Goal: Obtain resource: Obtain resource

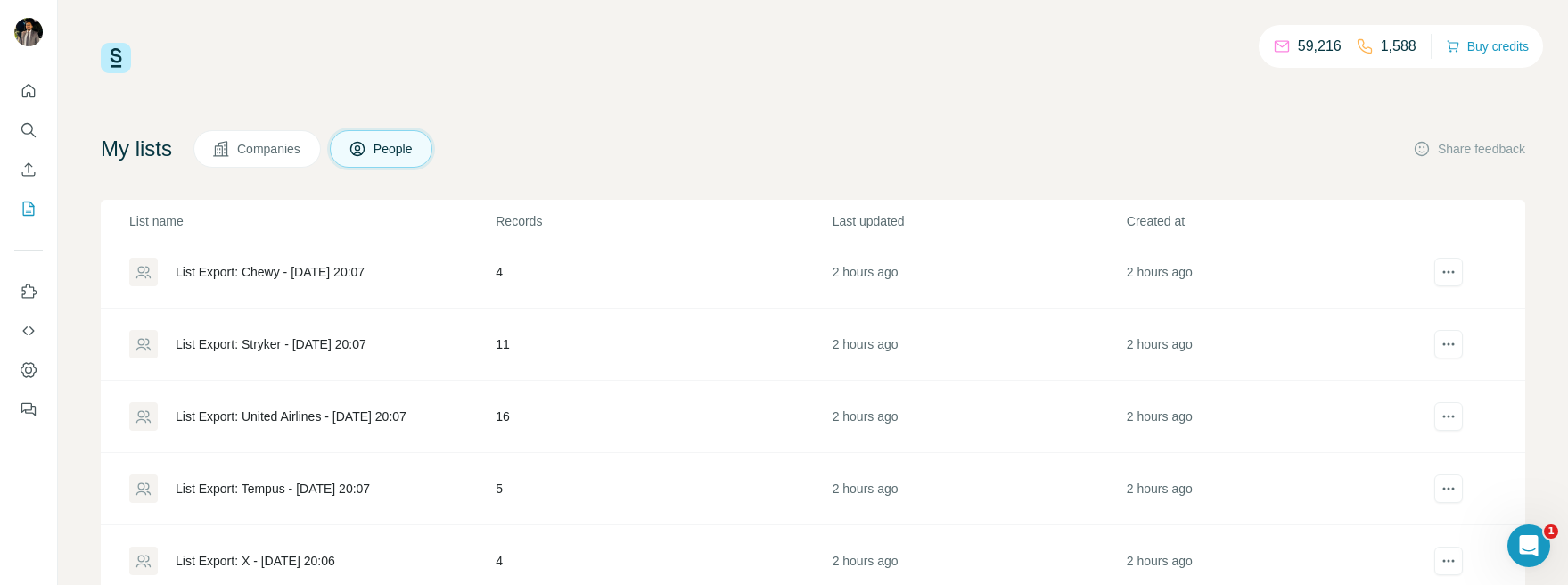
click at [332, 417] on div "List Export: United Airlines - [DATE] 20:07" at bounding box center [291, 416] width 230 height 18
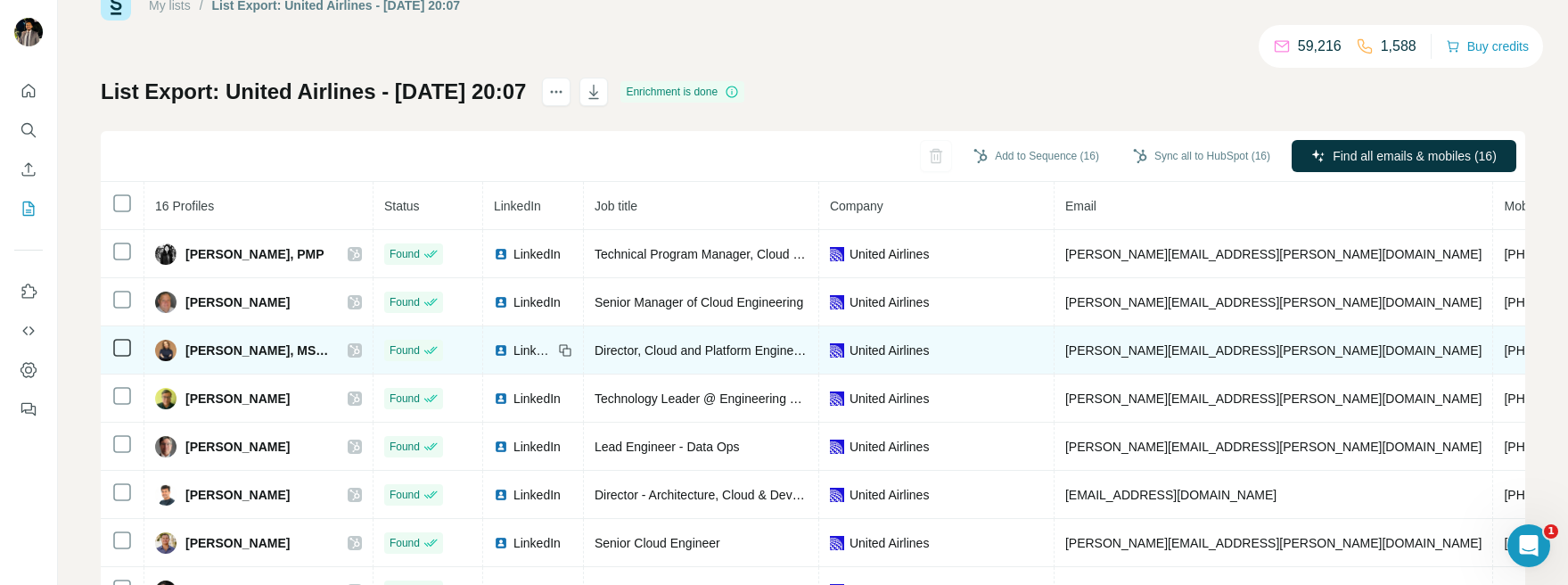
scroll to position [52, 0]
drag, startPoint x: 180, startPoint y: 350, endPoint x: 264, endPoint y: 352, distance: 84.0
click at [264, 352] on div "[PERSON_NAME], MS, MBA" at bounding box center [242, 351] width 175 height 22
drag, startPoint x: 265, startPoint y: 353, endPoint x: 176, endPoint y: 353, distance: 89.0
click at [176, 353] on div "[PERSON_NAME], MS, MBA" at bounding box center [242, 351] width 175 height 22
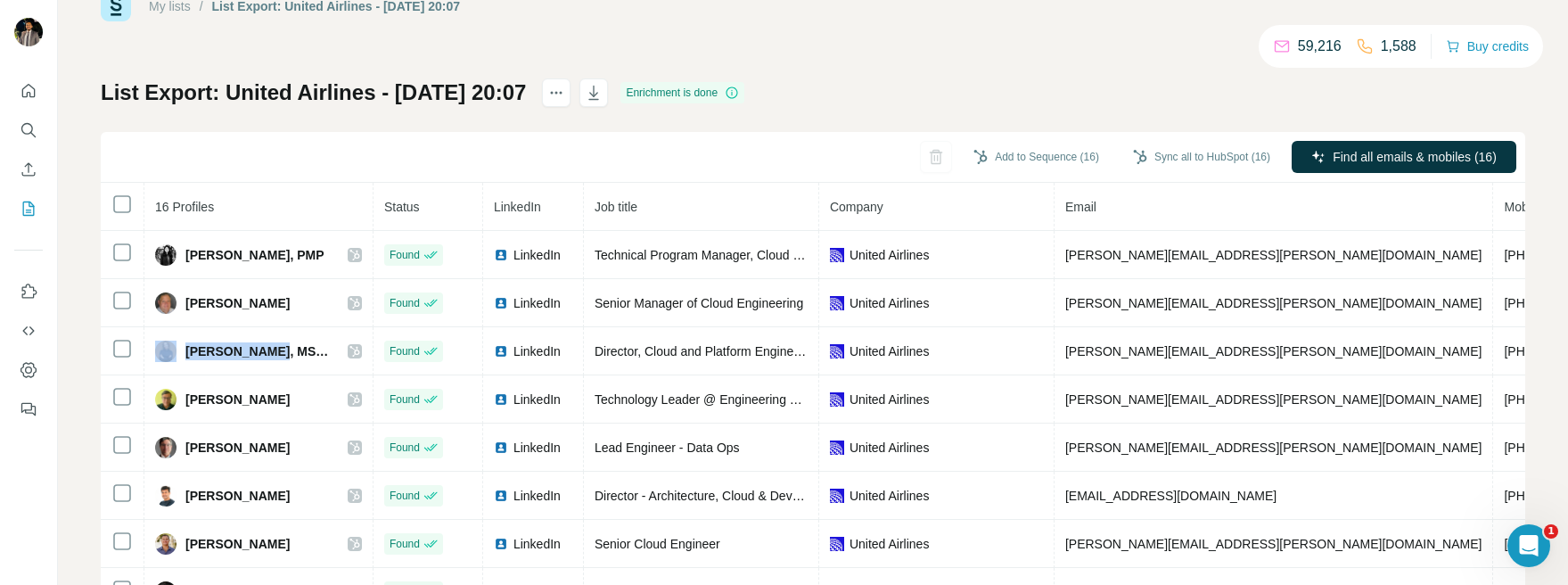
copy div "Araseli Cerda"
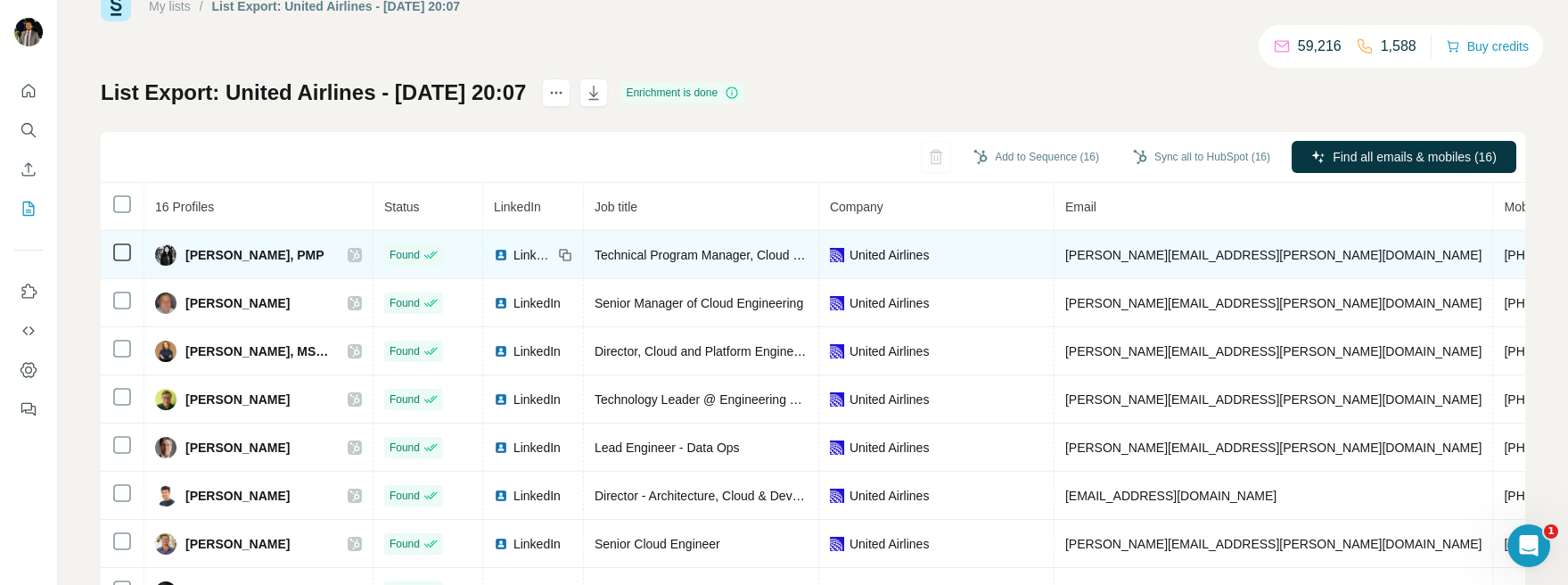
click at [517, 249] on span "LinkedIn" at bounding box center [533, 254] width 40 height 18
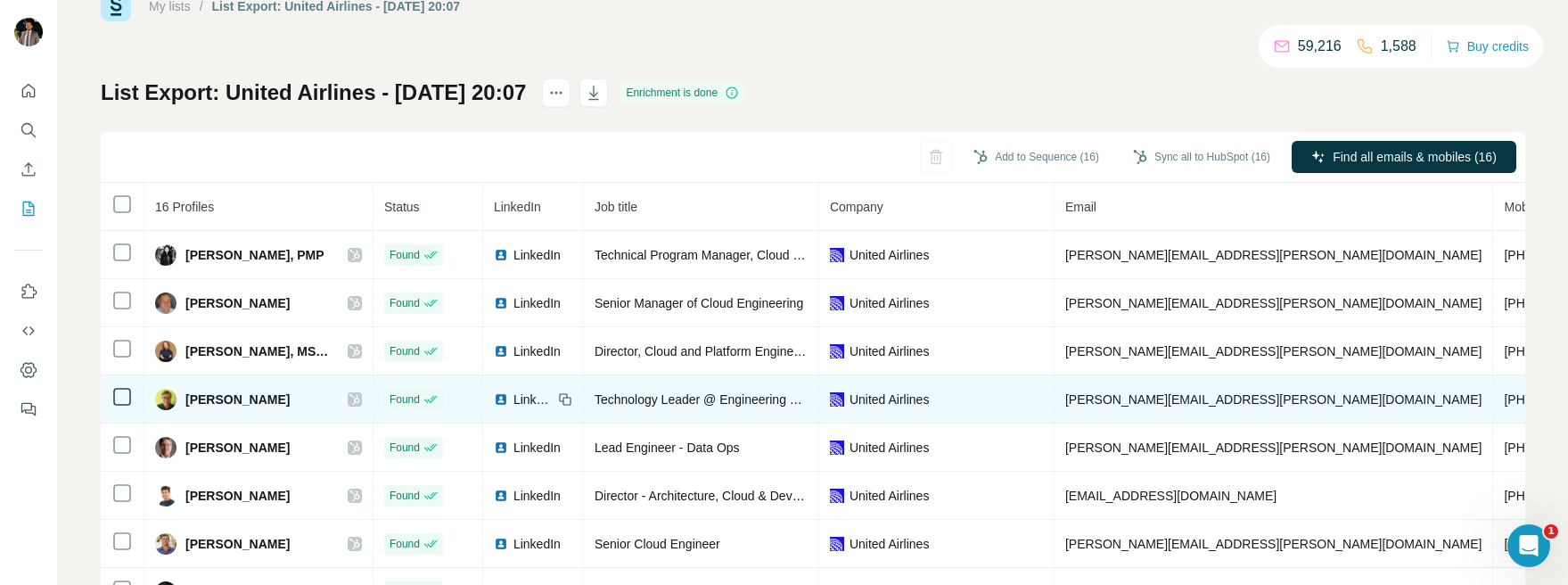
drag, startPoint x: 185, startPoint y: 400, endPoint x: 305, endPoint y: 400, distance: 120.0
click at [305, 400] on div "[PERSON_NAME]" at bounding box center [258, 399] width 207 height 22
copy span "[PERSON_NAME]"
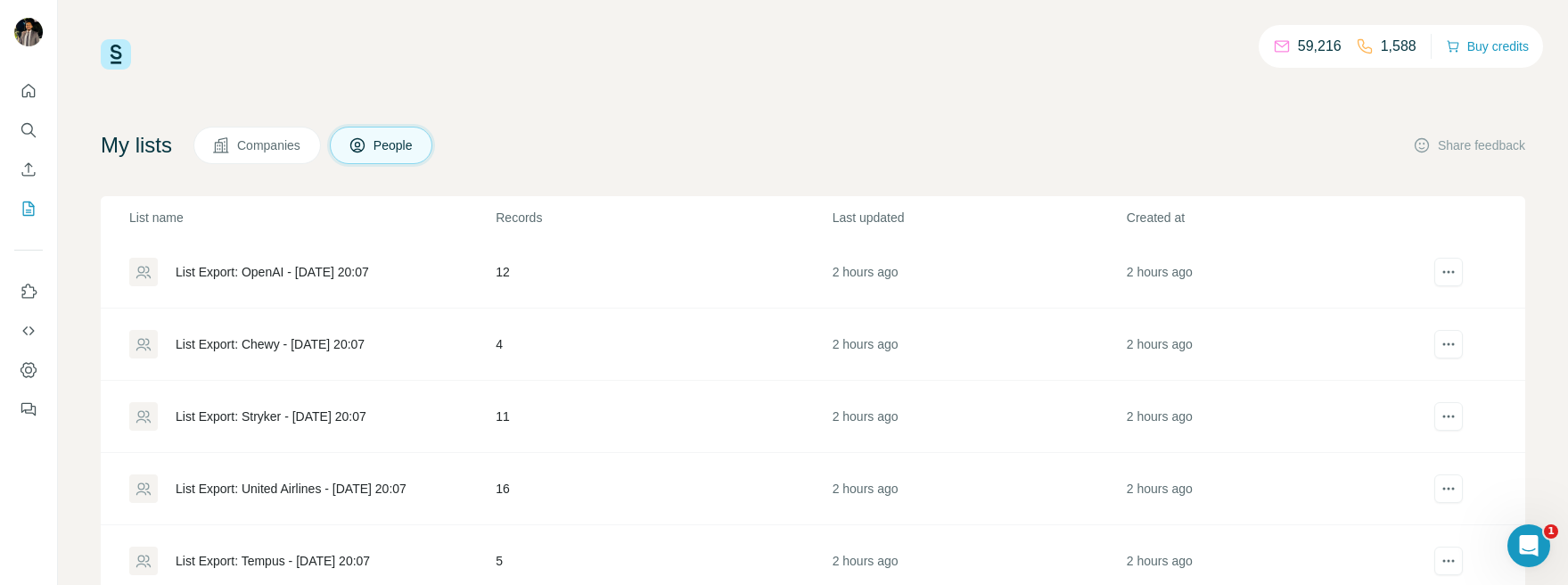
click at [356, 481] on div "List Export: United Airlines - [DATE] 20:07" at bounding box center [291, 489] width 230 height 18
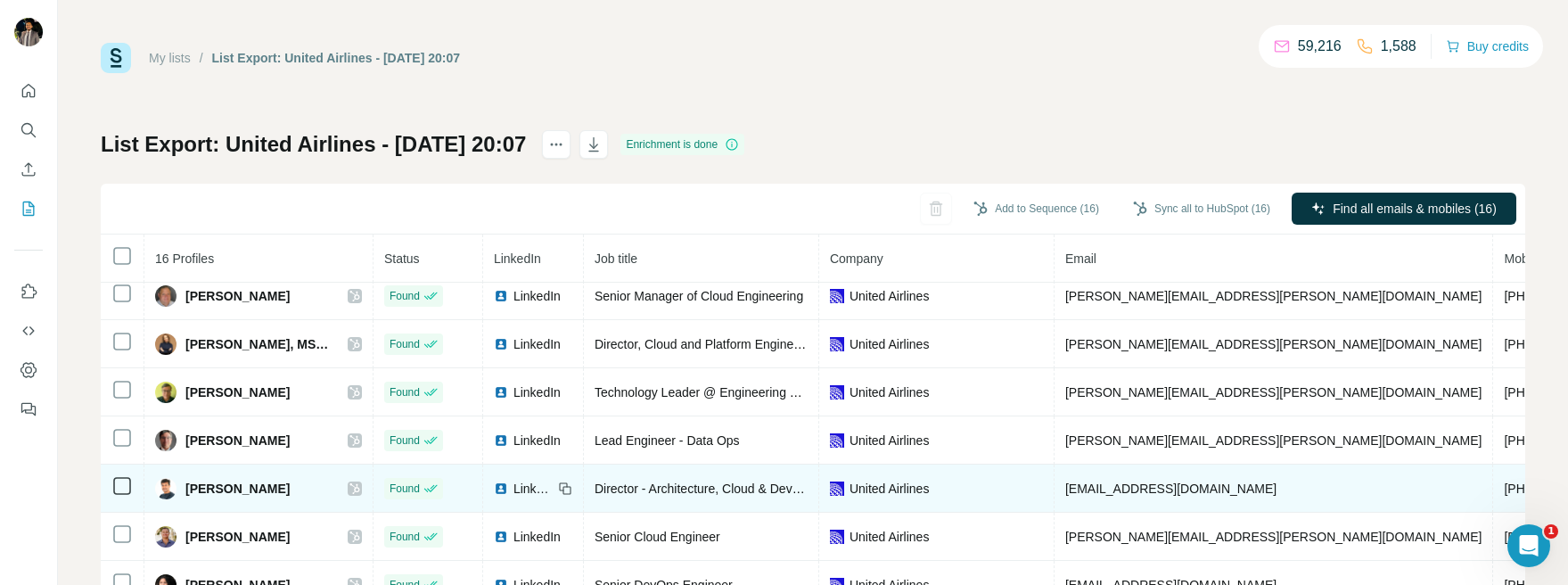
scroll to position [69, 0]
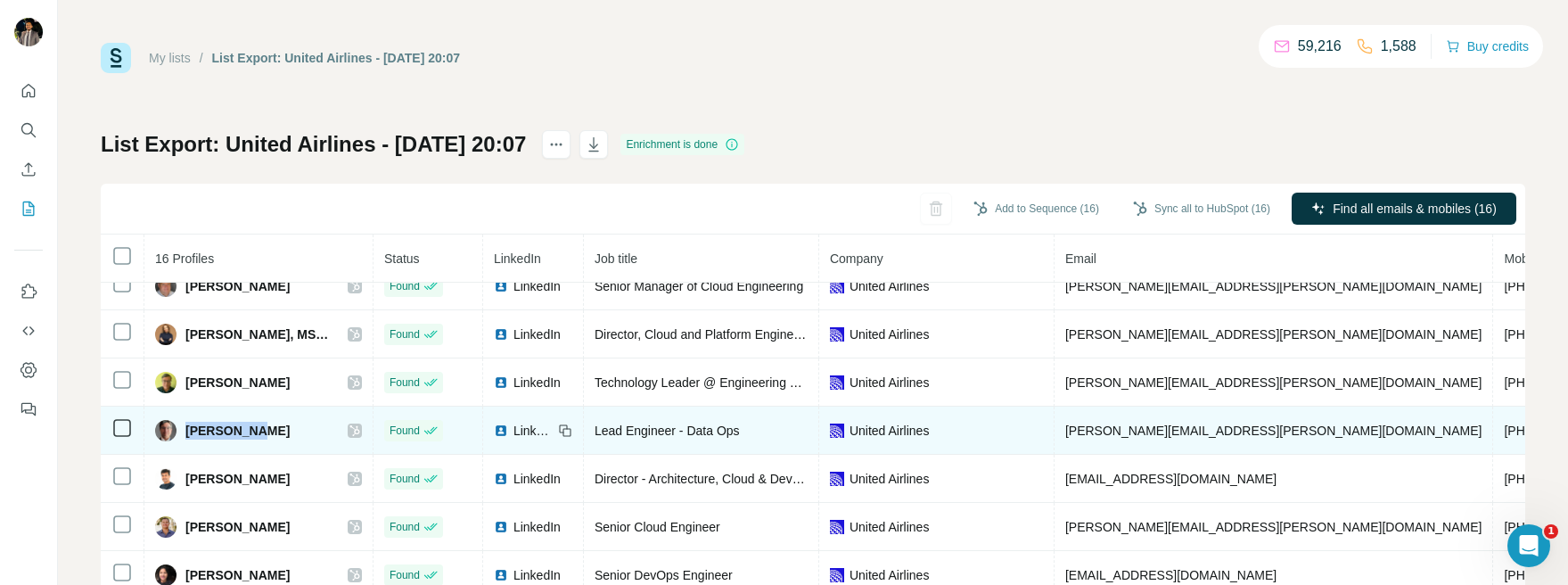
drag, startPoint x: 262, startPoint y: 434, endPoint x: 182, endPoint y: 434, distance: 80.0
click at [182, 434] on div "[PERSON_NAME]" at bounding box center [258, 430] width 207 height 22
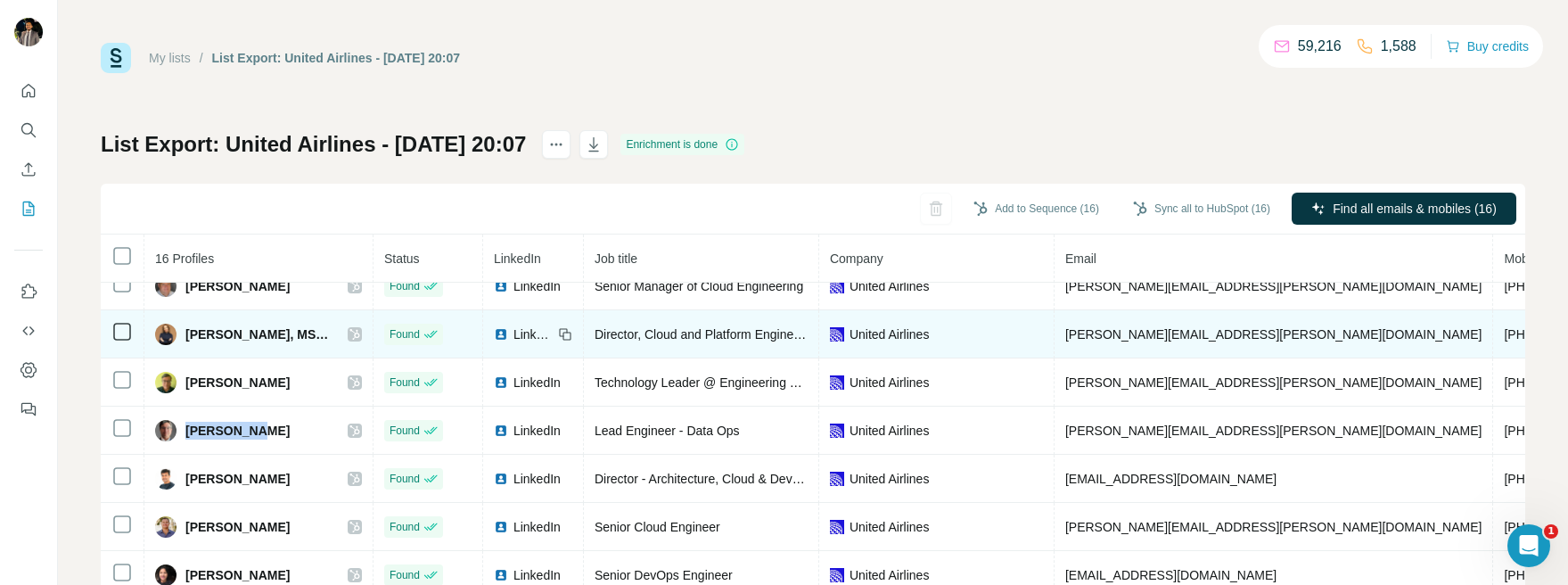
copy span "[PERSON_NAME]"
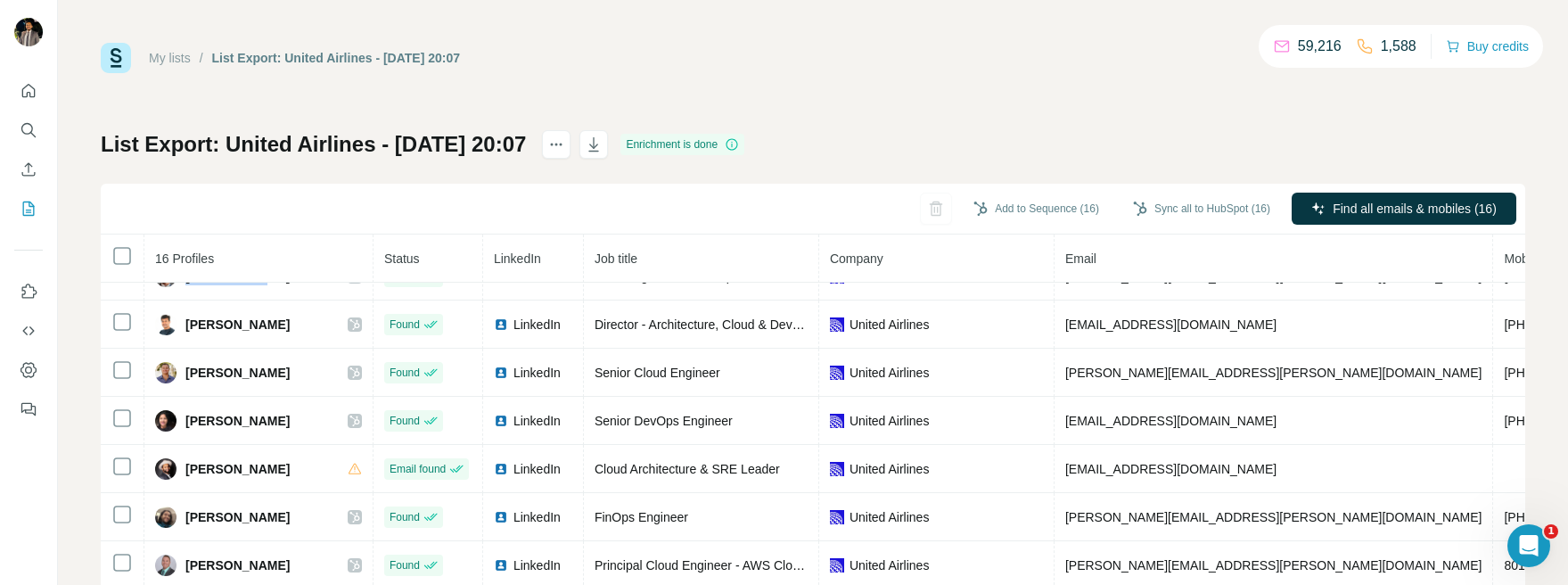
scroll to position [225, 0]
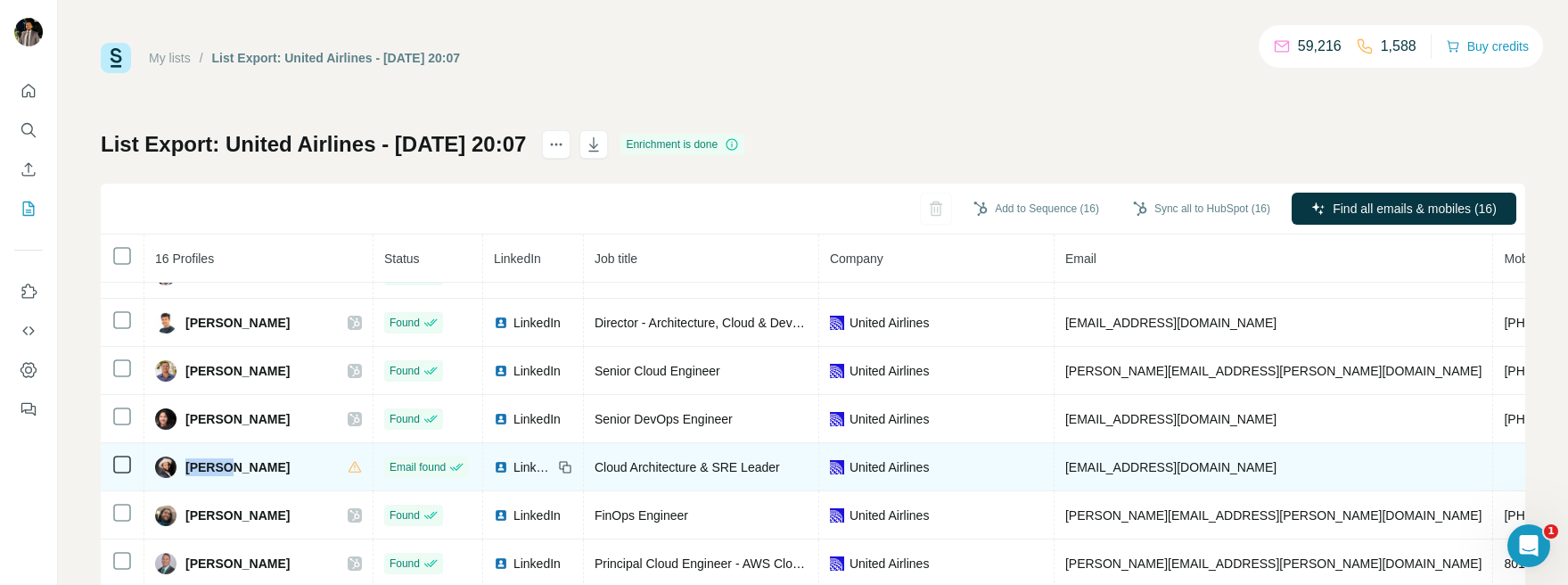
drag, startPoint x: 242, startPoint y: 473, endPoint x: 184, endPoint y: 466, distance: 58.4
click at [183, 466] on div "[PERSON_NAME]" at bounding box center [258, 467] width 207 height 22
copy span "[PERSON_NAME]"
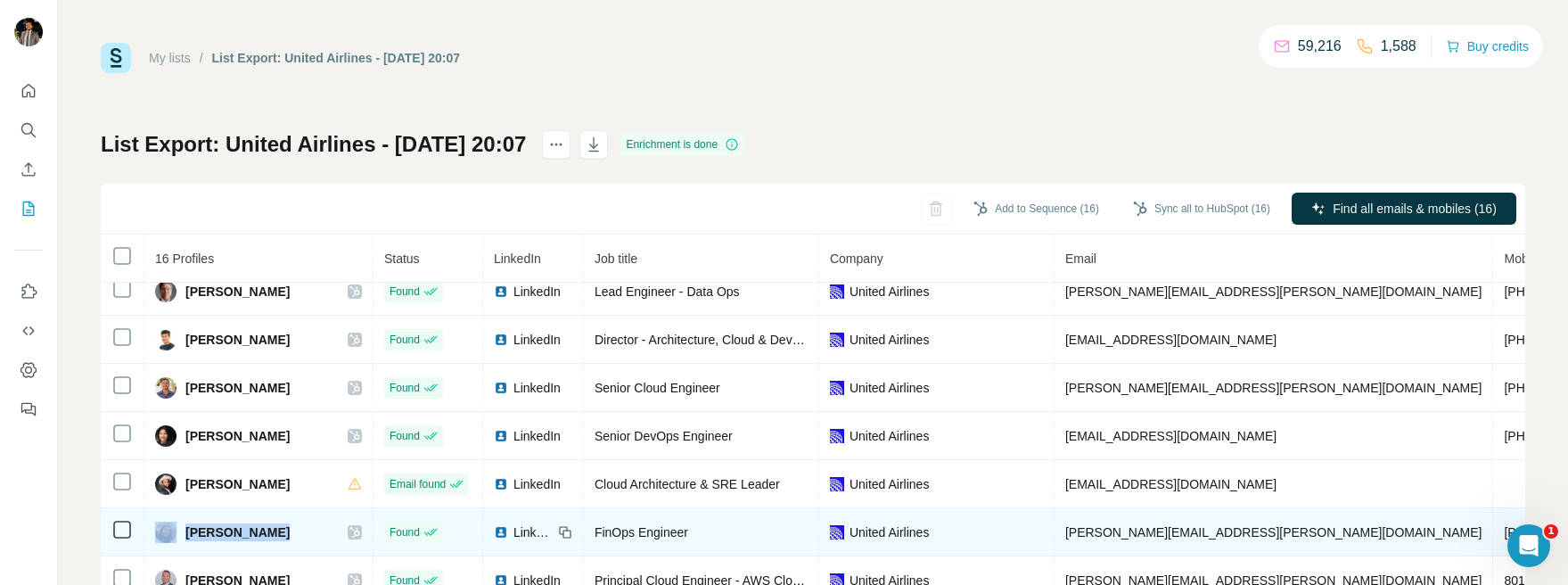
drag, startPoint x: 318, startPoint y: 537, endPoint x: 180, endPoint y: 527, distance: 138.4
click at [180, 527] on div "[PERSON_NAME]" at bounding box center [258, 532] width 207 height 22
copy div "[PERSON_NAME]"
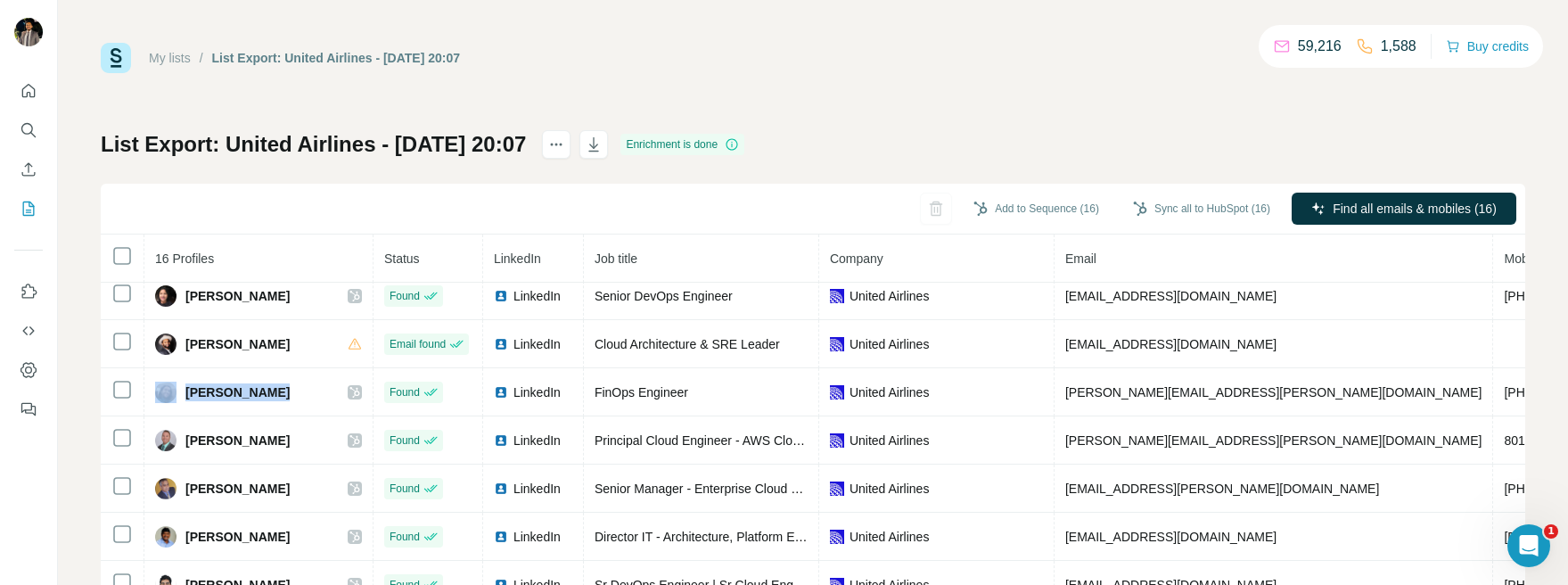
scroll to position [357, 0]
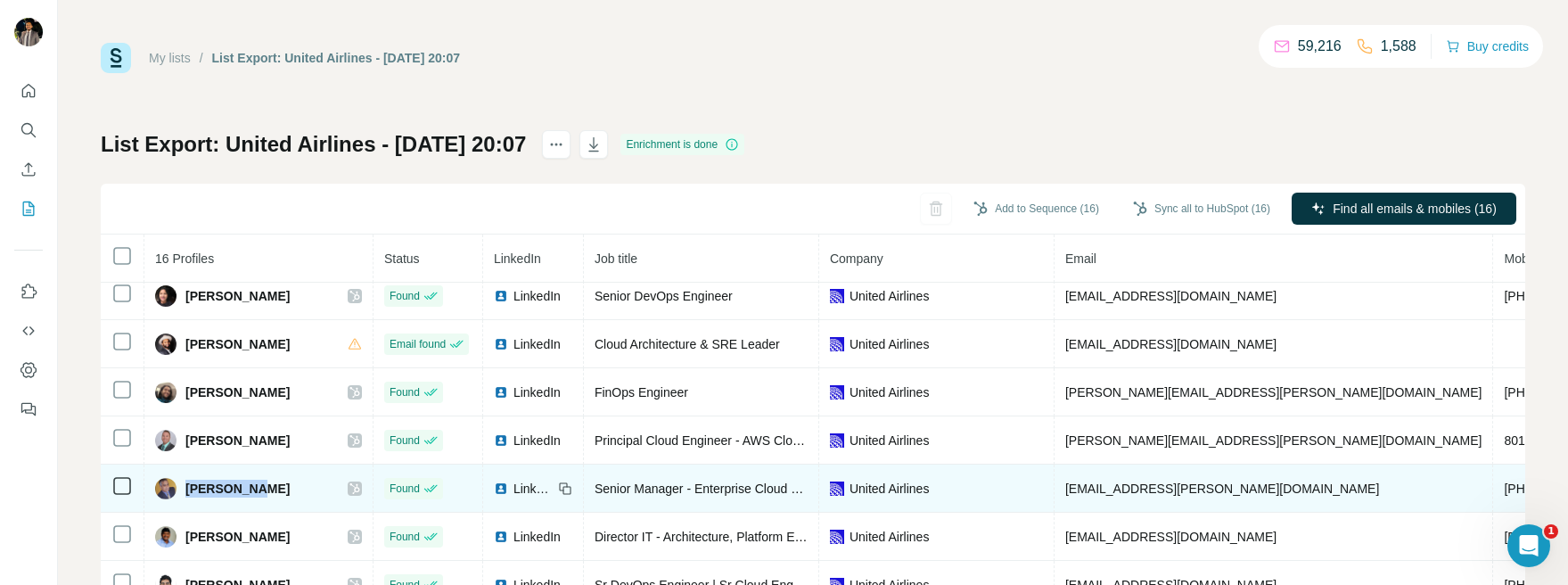
drag, startPoint x: 268, startPoint y: 474, endPoint x: 181, endPoint y: 469, distance: 87.1
click at [181, 478] on div "[PERSON_NAME]" at bounding box center [258, 489] width 207 height 22
copy span "[PERSON_NAME]"
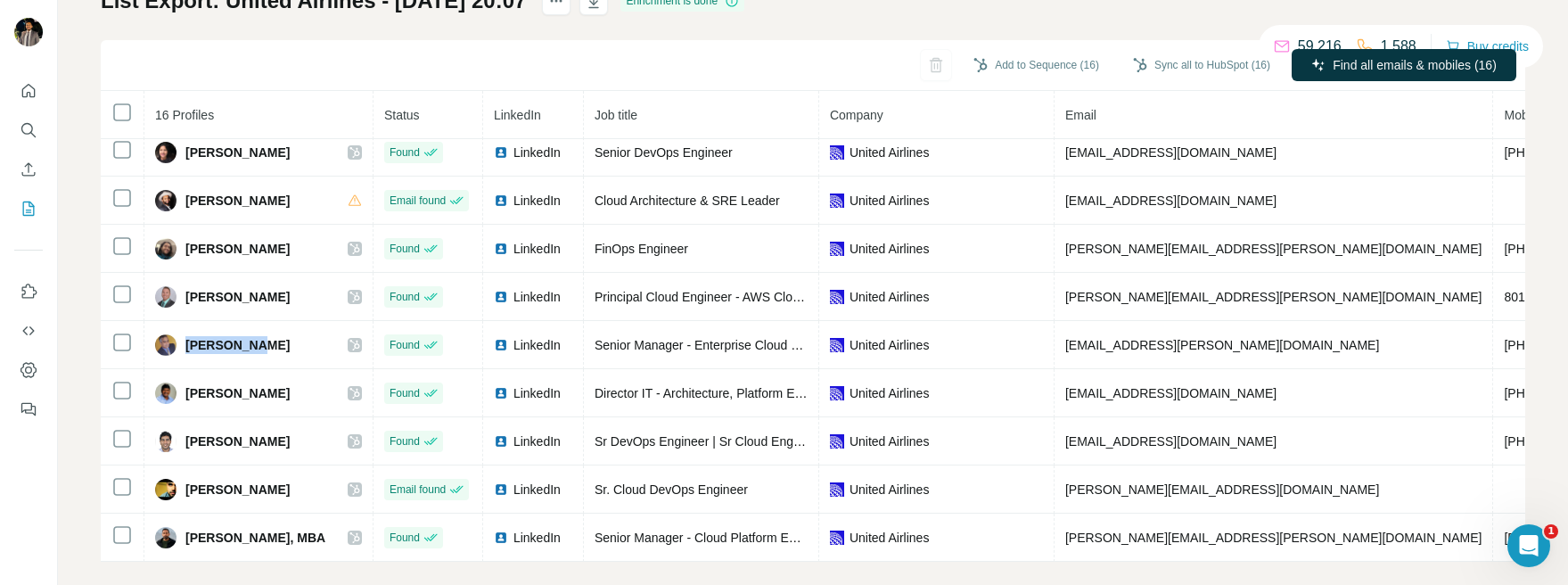
scroll to position [163, 0]
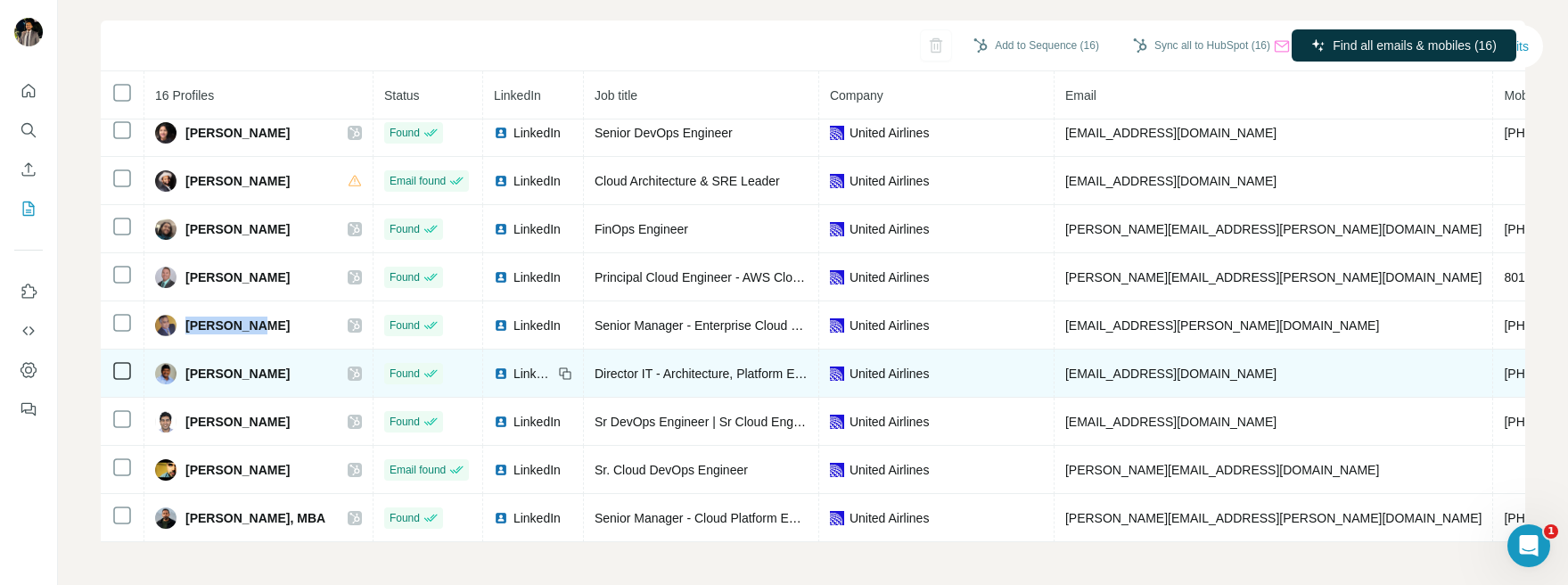
drag, startPoint x: 301, startPoint y: 364, endPoint x: 282, endPoint y: 360, distance: 19.4
click at [281, 363] on div "[PERSON_NAME]" at bounding box center [258, 373] width 207 height 22
drag, startPoint x: 300, startPoint y: 364, endPoint x: 189, endPoint y: 353, distance: 111.5
click at [187, 363] on div "[PERSON_NAME]" at bounding box center [258, 373] width 207 height 22
copy span "[PERSON_NAME]"
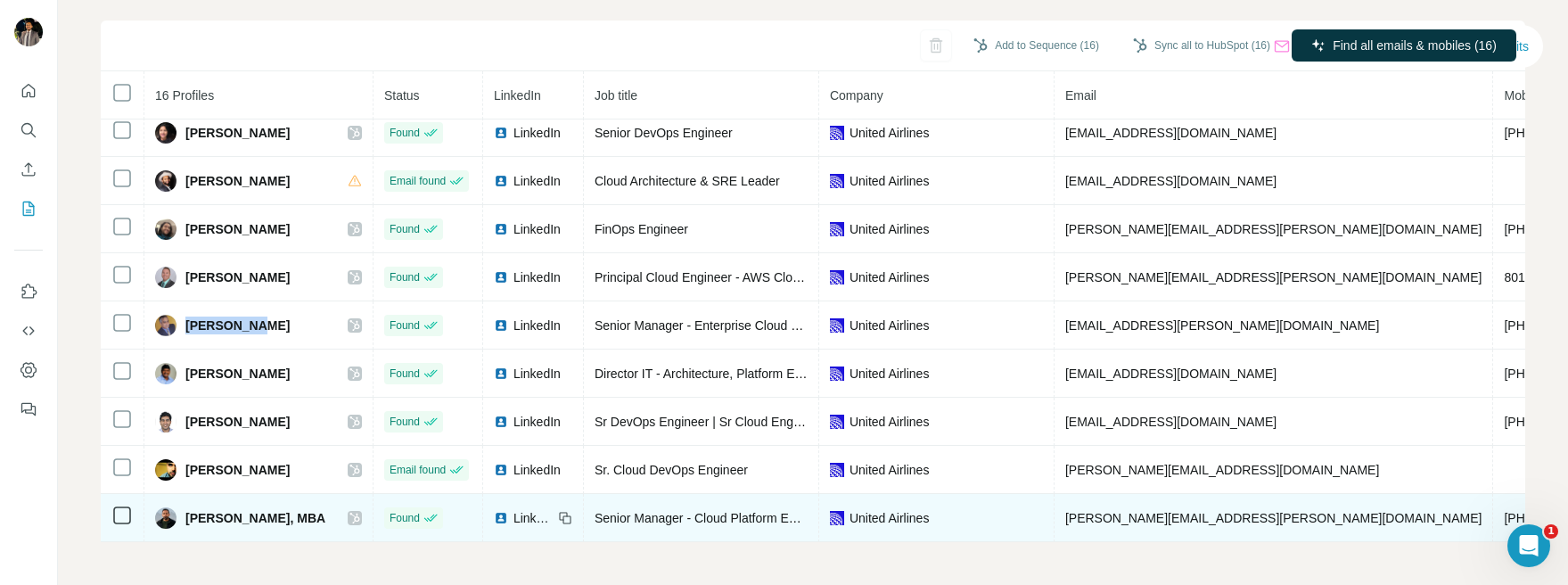
drag, startPoint x: 311, startPoint y: 504, endPoint x: 185, endPoint y: 501, distance: 126.0
click at [185, 508] on div "[PERSON_NAME], MBA" at bounding box center [258, 518] width 207 height 22
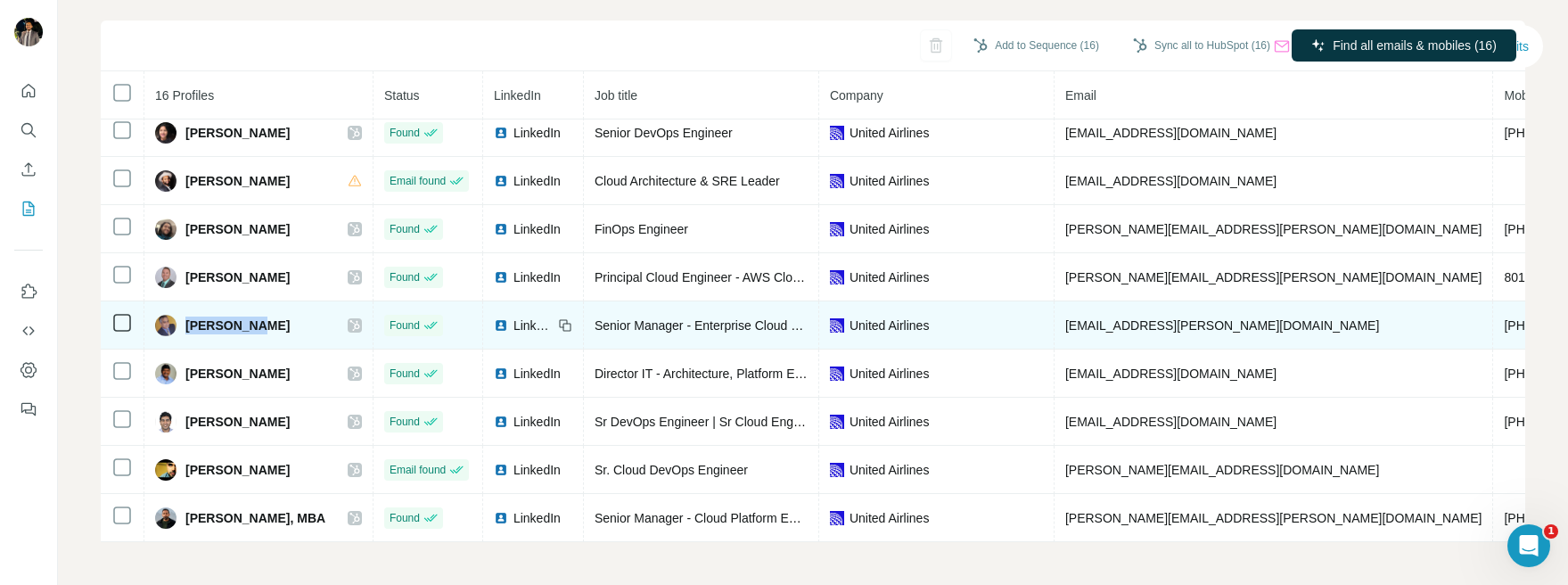
copy span "[PERSON_NAME], MBA"
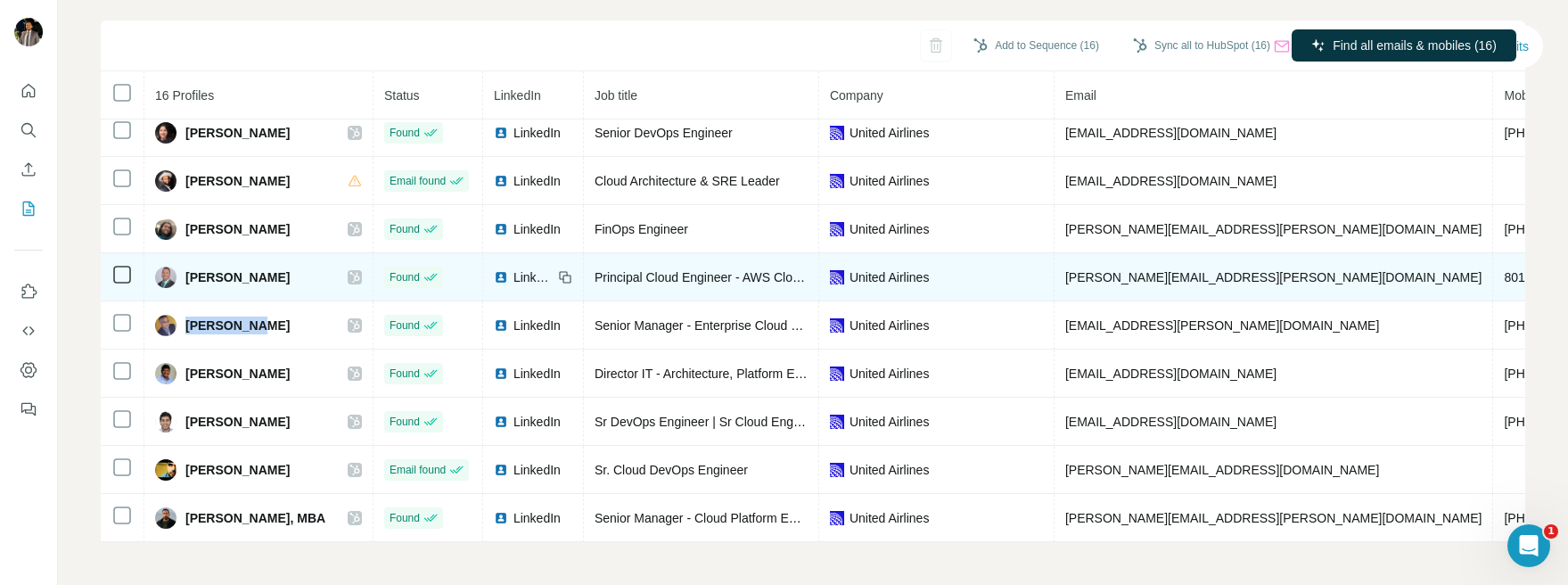
drag, startPoint x: 301, startPoint y: 269, endPoint x: 176, endPoint y: 267, distance: 125.0
click at [176, 267] on div "[PERSON_NAME]" at bounding box center [258, 277] width 207 height 22
copy div "[PERSON_NAME]"
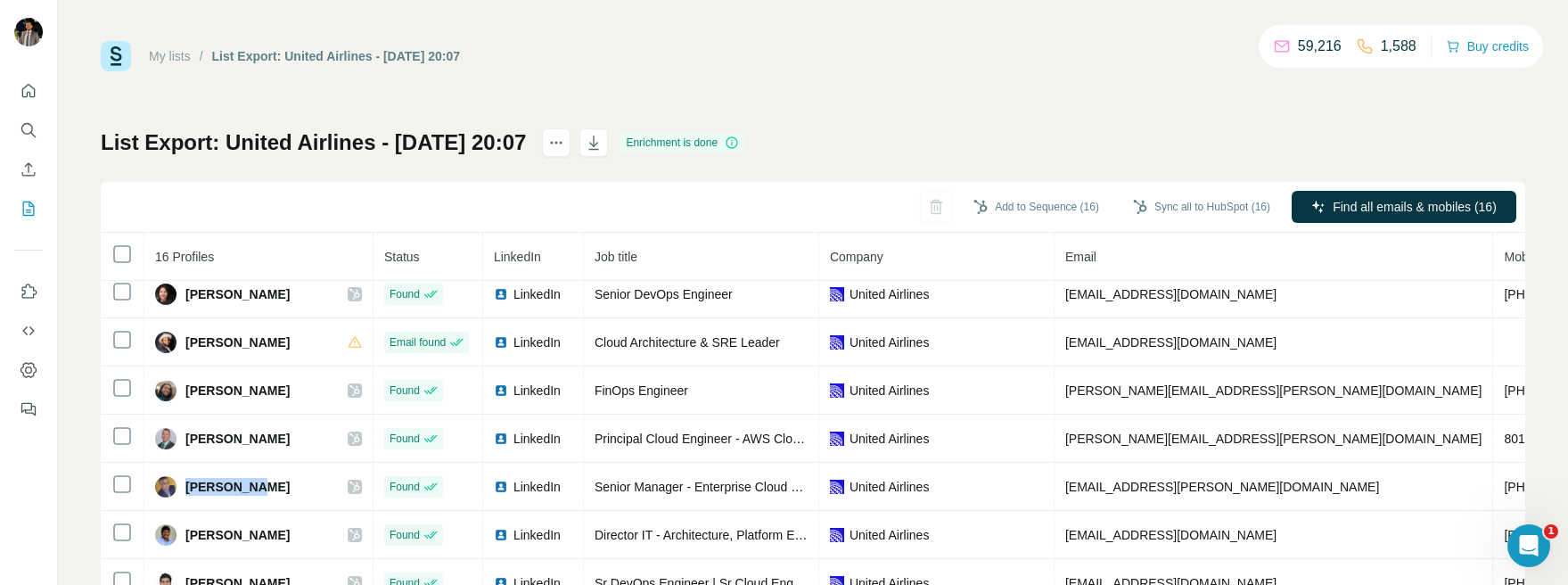
scroll to position [0, 0]
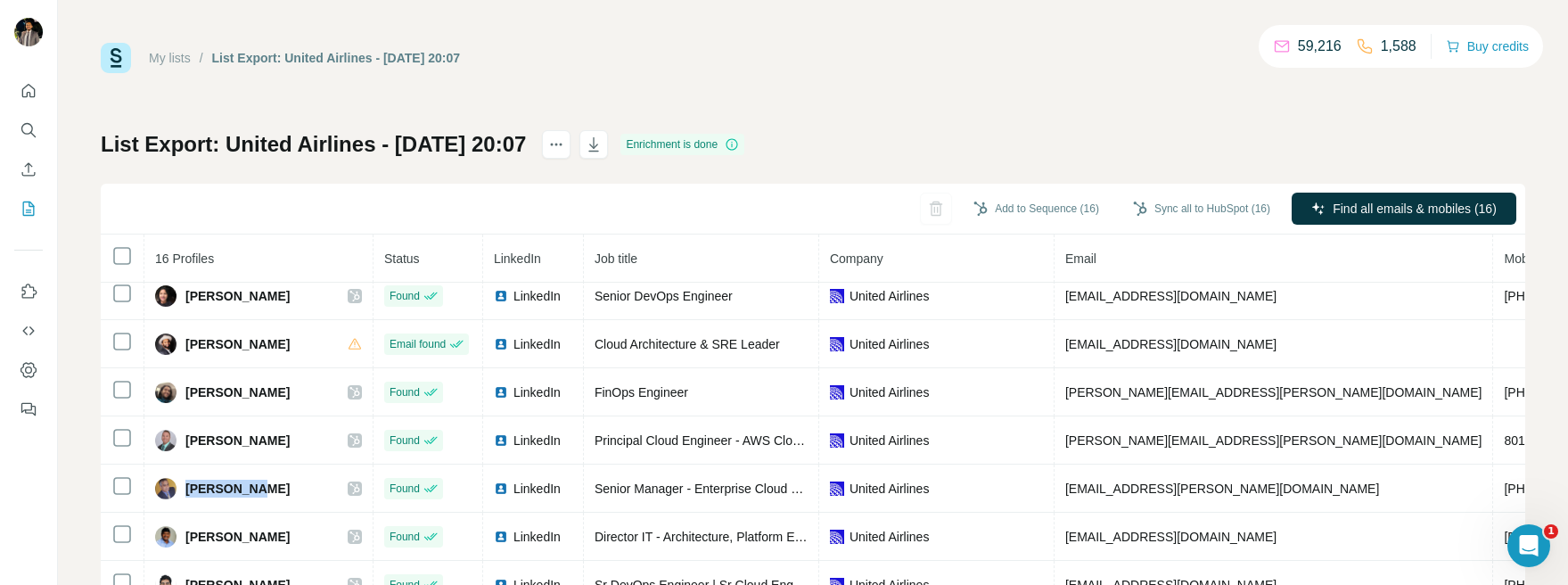
click at [176, 52] on link "My lists" at bounding box center [170, 58] width 42 height 14
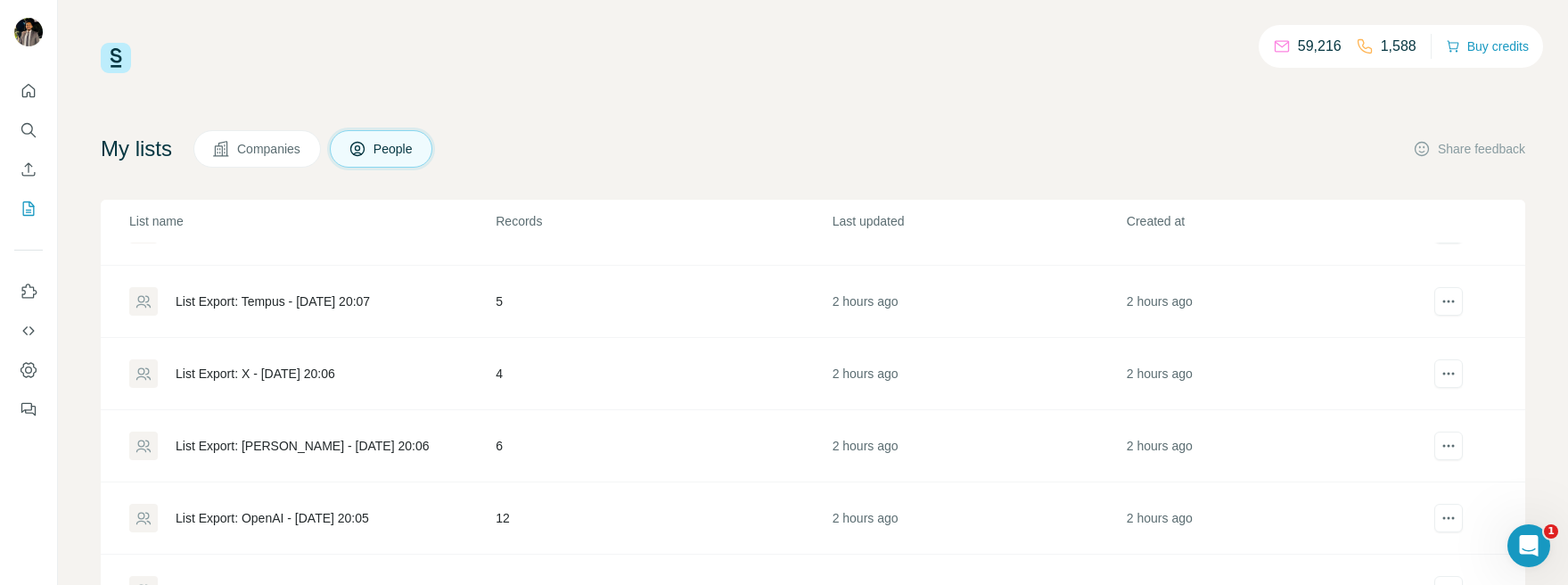
scroll to position [284, 0]
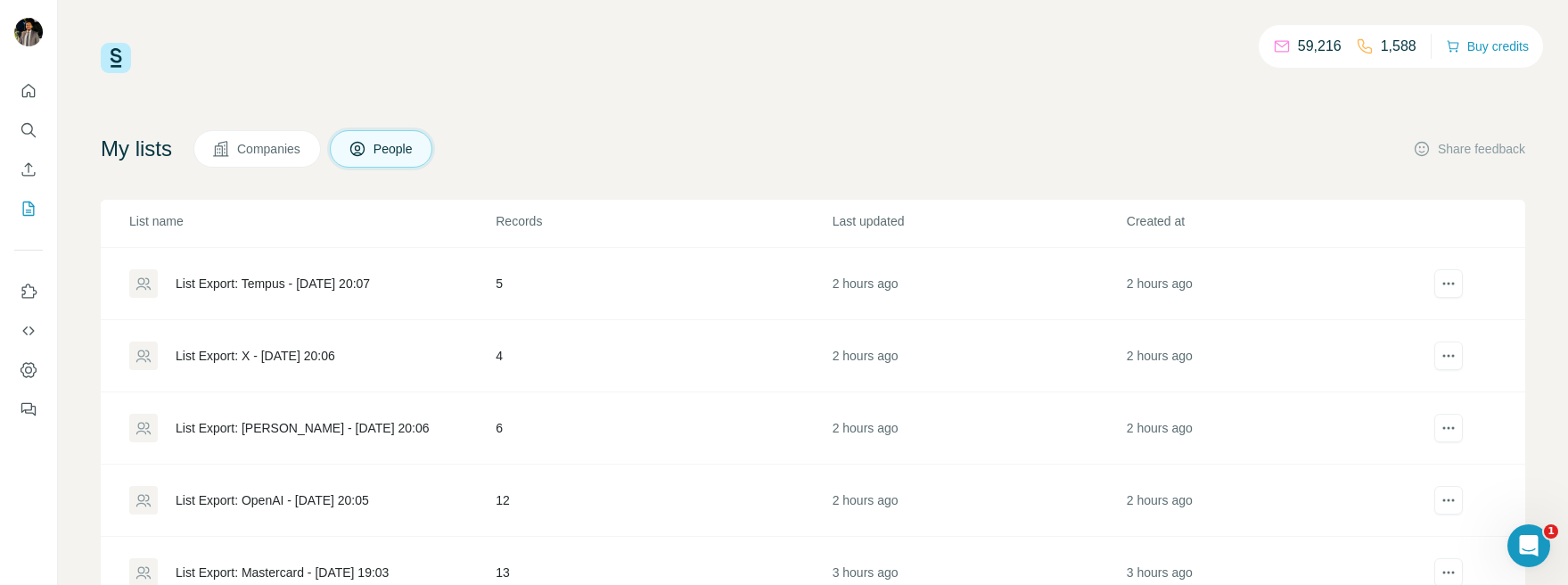
click at [312, 498] on div "List Export: OpenAI - [DATE] 20:05" at bounding box center [272, 500] width 194 height 18
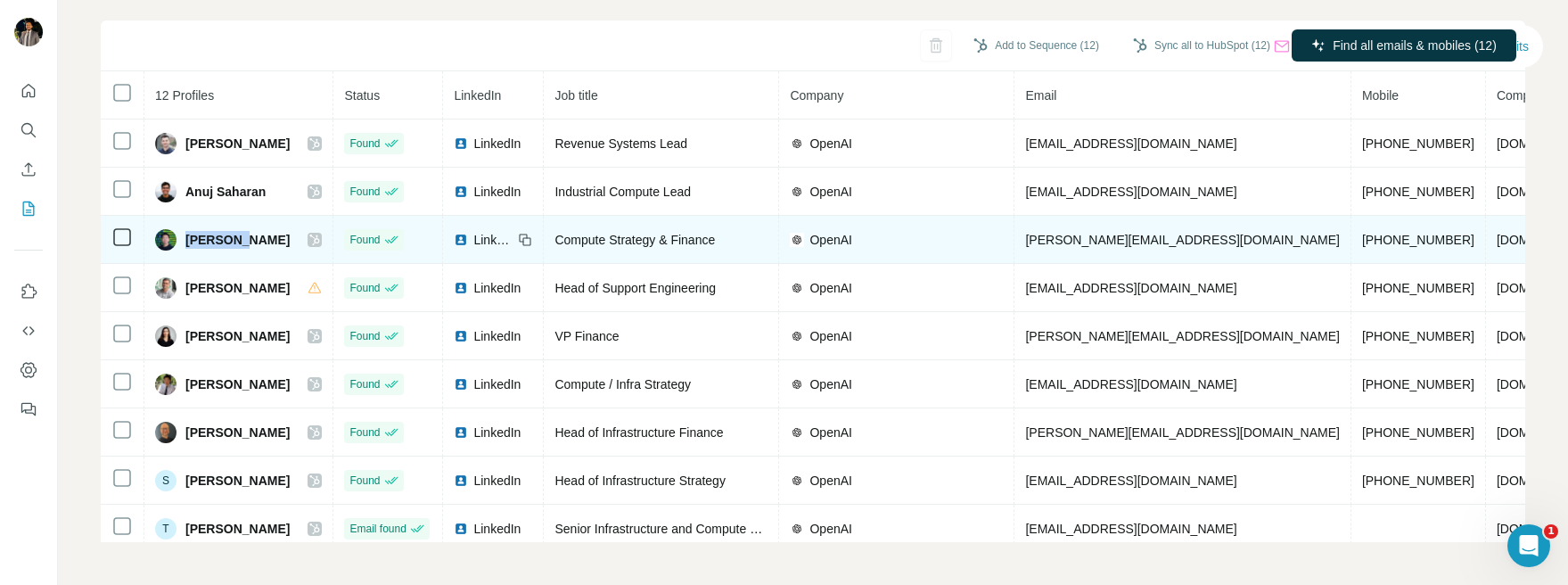
drag, startPoint x: 257, startPoint y: 245, endPoint x: 183, endPoint y: 244, distance: 74.0
click at [183, 244] on div "[PERSON_NAME]" at bounding box center [238, 239] width 166 height 22
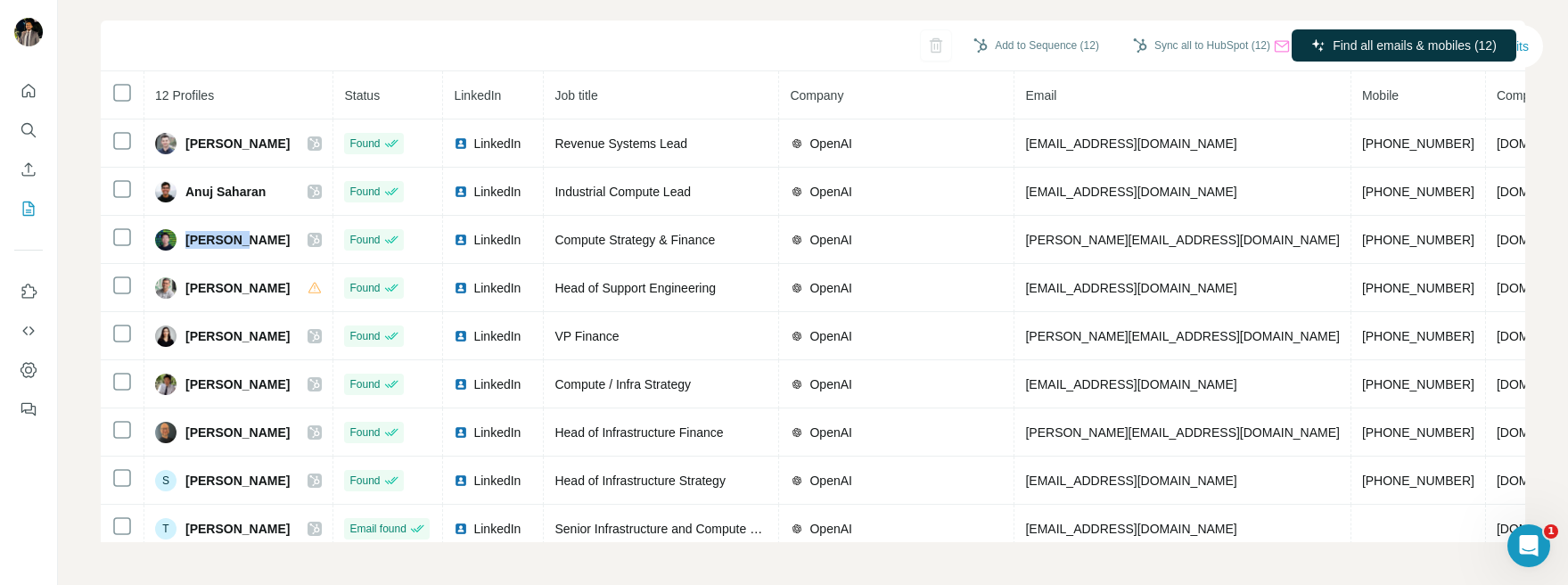
copy span "[PERSON_NAME]"
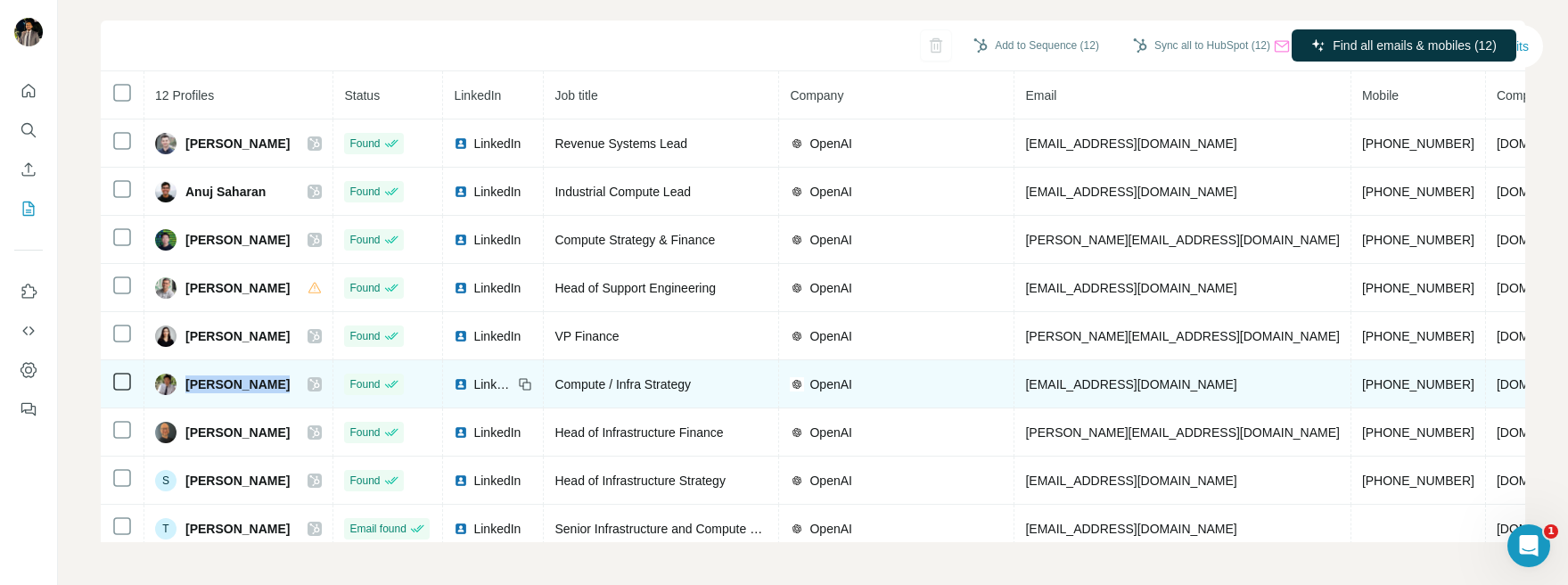
drag, startPoint x: 281, startPoint y: 387, endPoint x: 187, endPoint y: 387, distance: 94.0
click at [187, 387] on div "[PERSON_NAME]" at bounding box center [238, 384] width 166 height 22
copy span "[PERSON_NAME]"
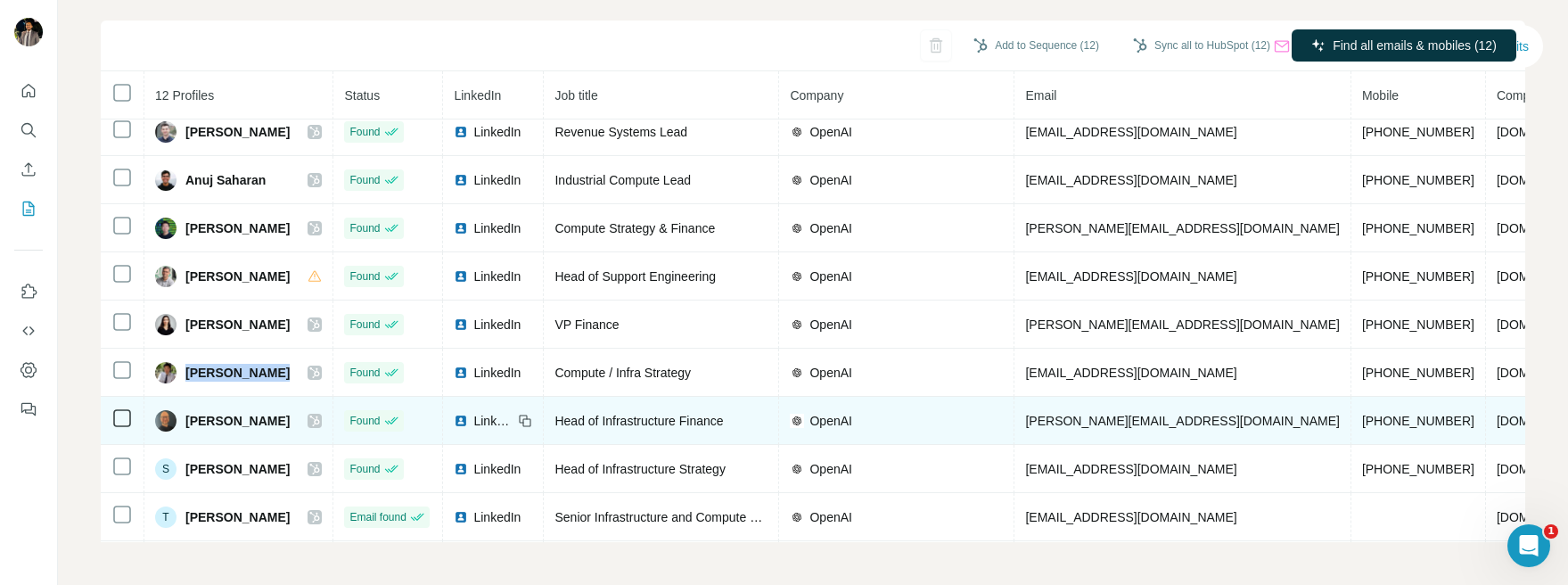
scroll to position [14, 0]
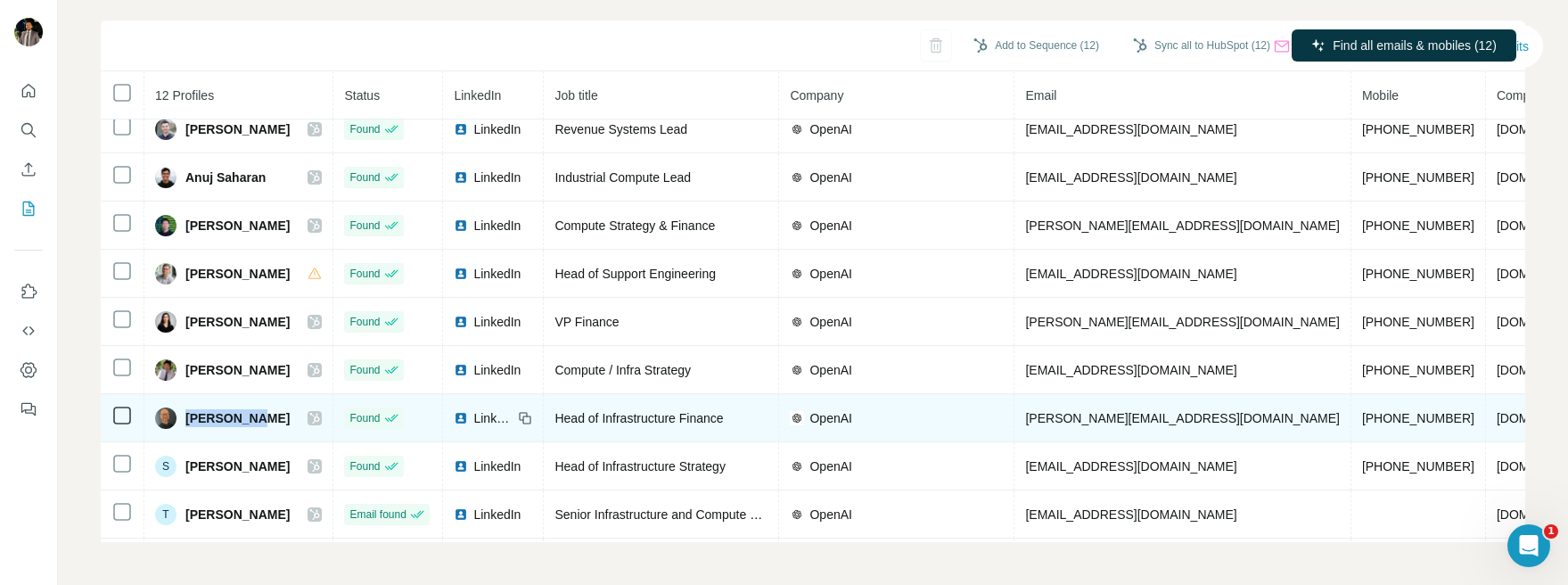
drag, startPoint x: 264, startPoint y: 417, endPoint x: 188, endPoint y: 418, distance: 76.0
click at [188, 418] on div "[PERSON_NAME]" at bounding box center [238, 418] width 166 height 22
copy span "[PERSON_NAME]"
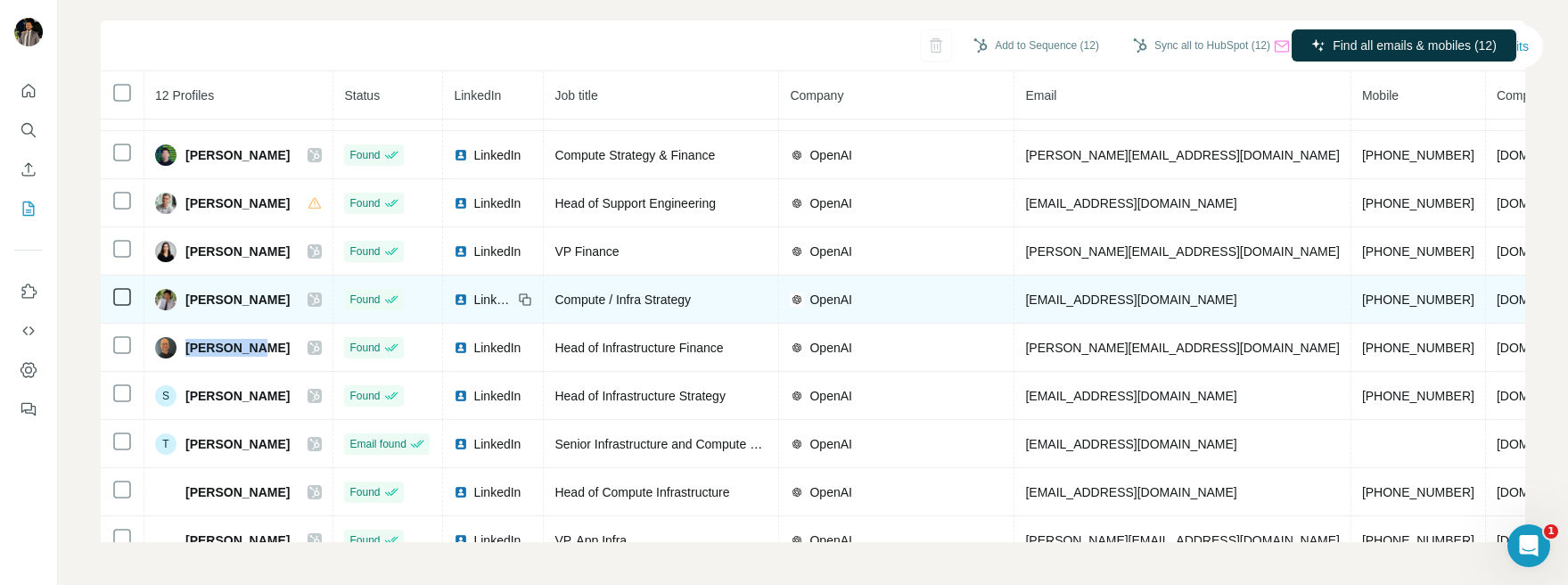
scroll to position [123, 0]
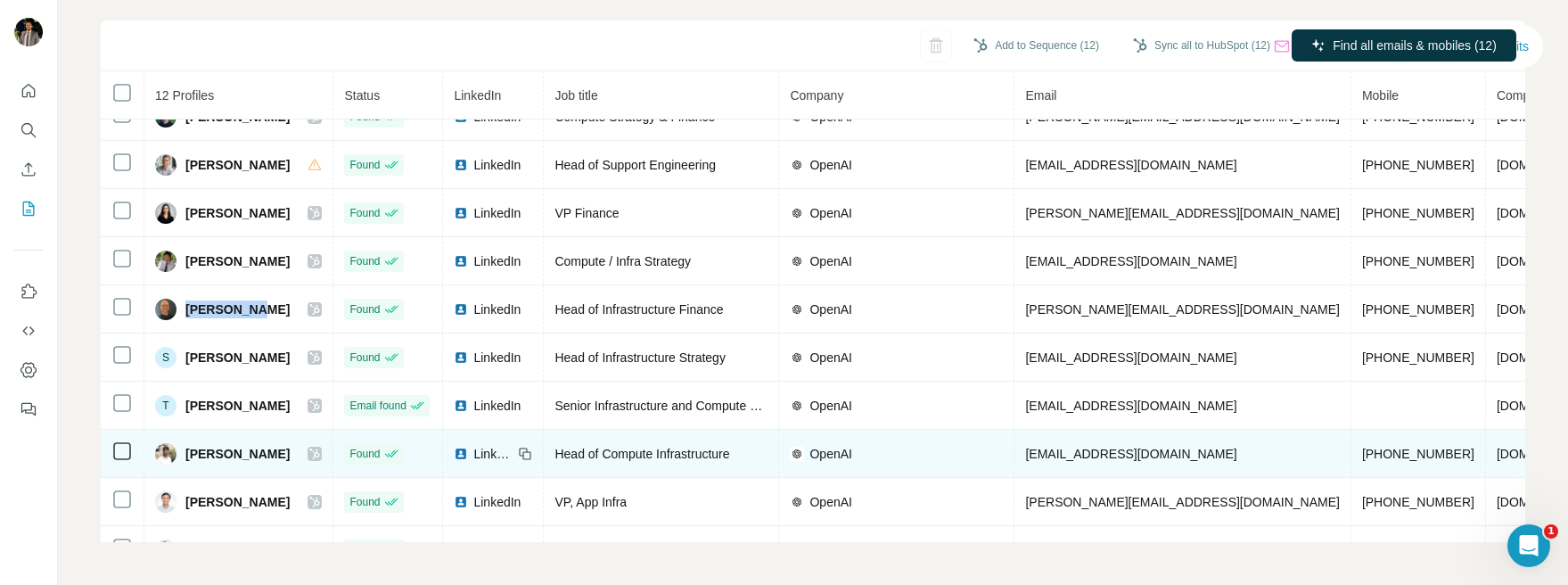
drag, startPoint x: 293, startPoint y: 456, endPoint x: 196, endPoint y: 444, distance: 97.7
click at [196, 444] on div "[PERSON_NAME]" at bounding box center [238, 454] width 166 height 22
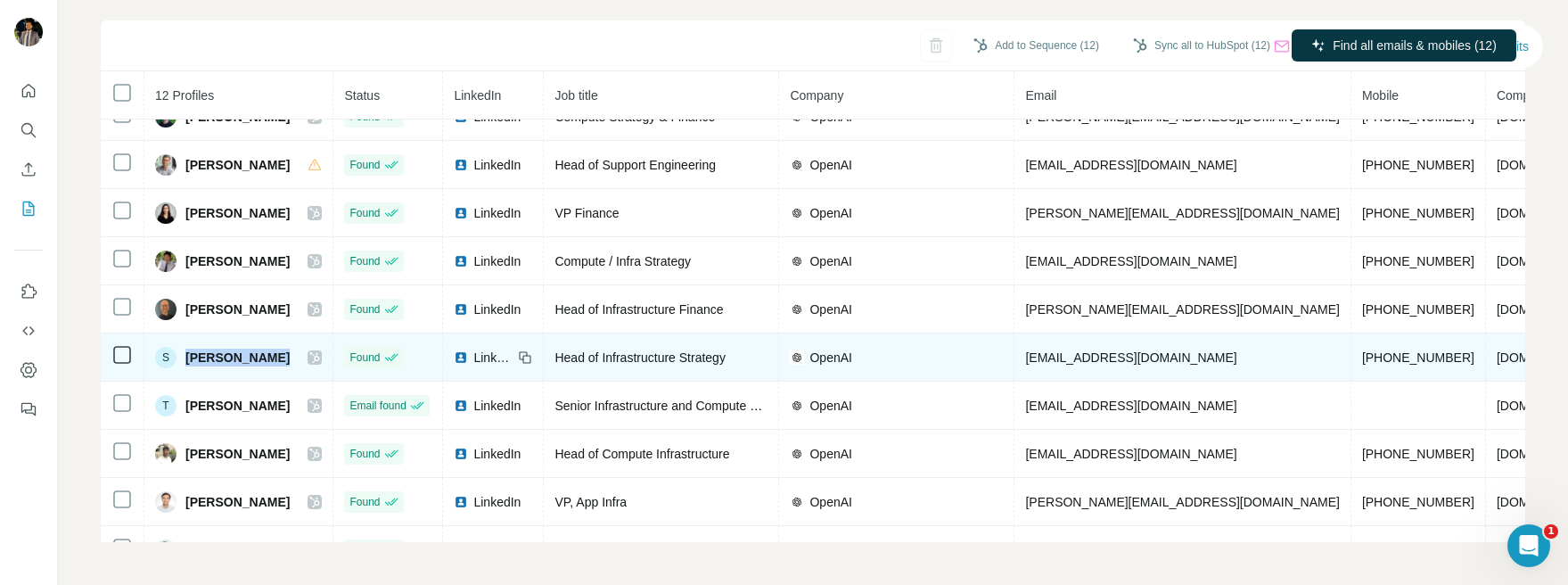
drag, startPoint x: 299, startPoint y: 361, endPoint x: 181, endPoint y: 359, distance: 118.0
click at [181, 359] on div "S [PERSON_NAME]" at bounding box center [238, 357] width 166 height 22
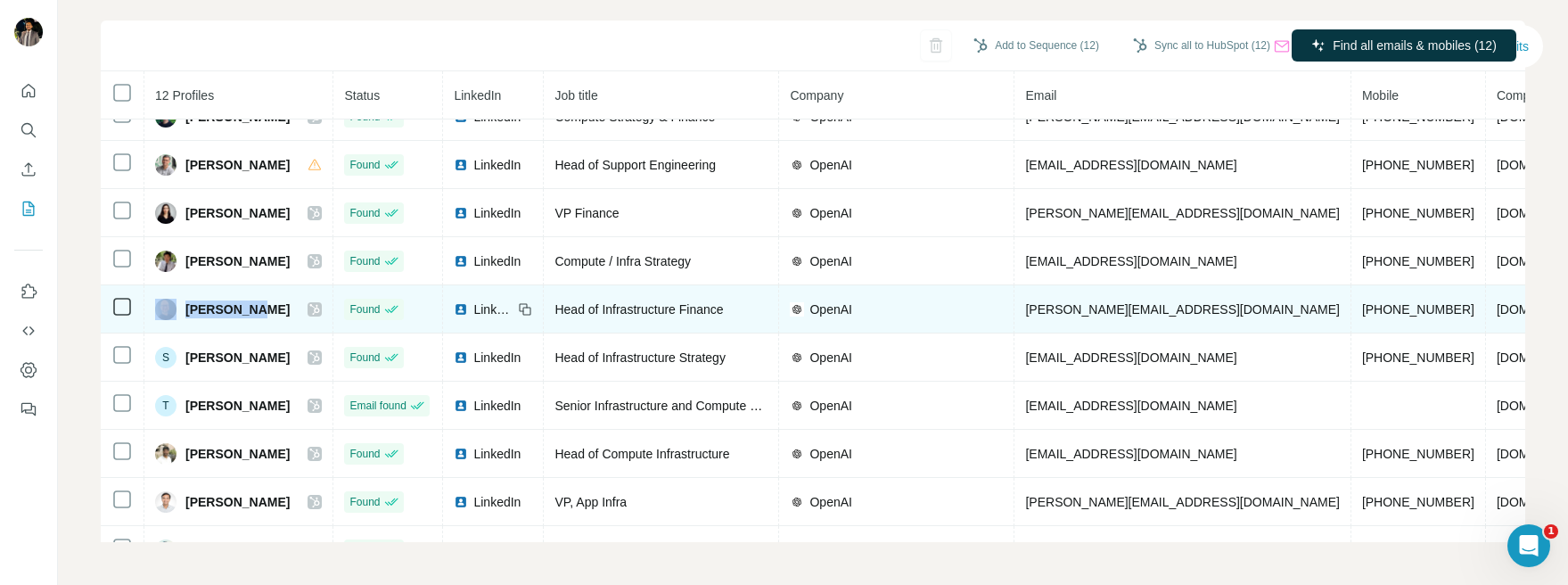
drag, startPoint x: 268, startPoint y: 308, endPoint x: 180, endPoint y: 305, distance: 88.1
click at [180, 305] on div "[PERSON_NAME]" at bounding box center [238, 309] width 166 height 22
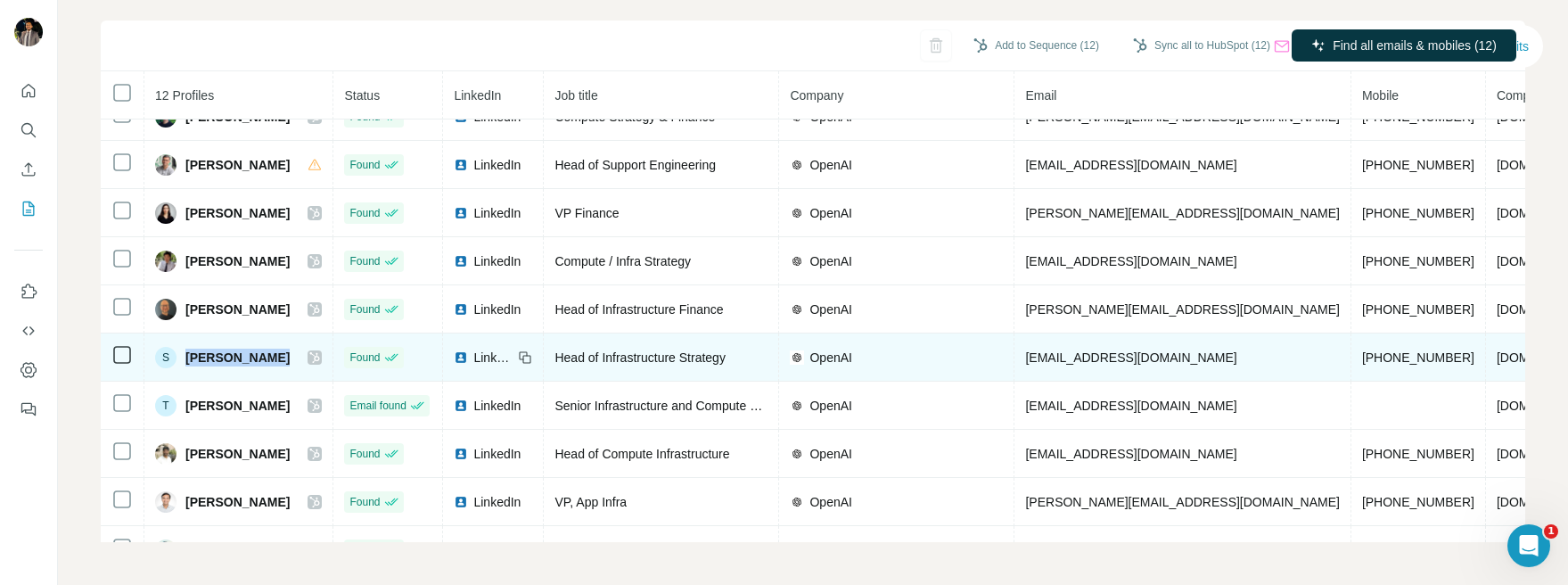
drag, startPoint x: 287, startPoint y: 353, endPoint x: 187, endPoint y: 348, distance: 100.1
click at [187, 348] on div "S [PERSON_NAME]" at bounding box center [238, 357] width 166 height 22
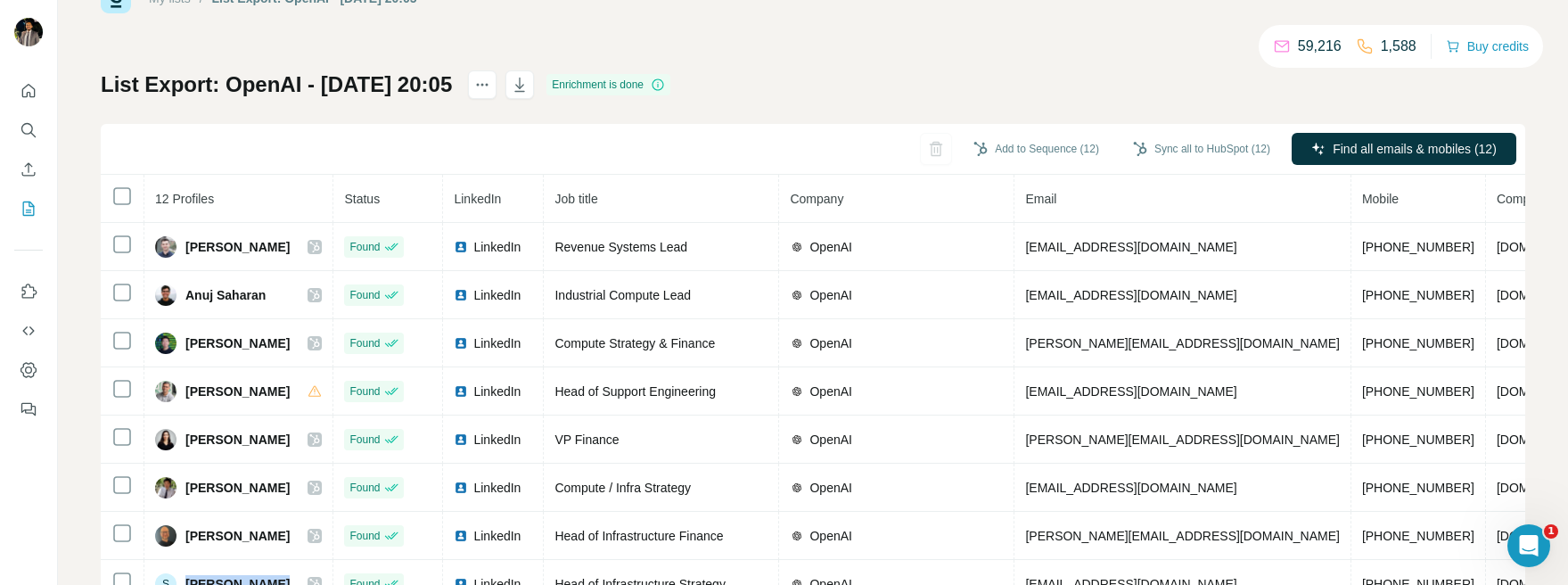
scroll to position [50, 0]
